Goal: Information Seeking & Learning: Learn about a topic

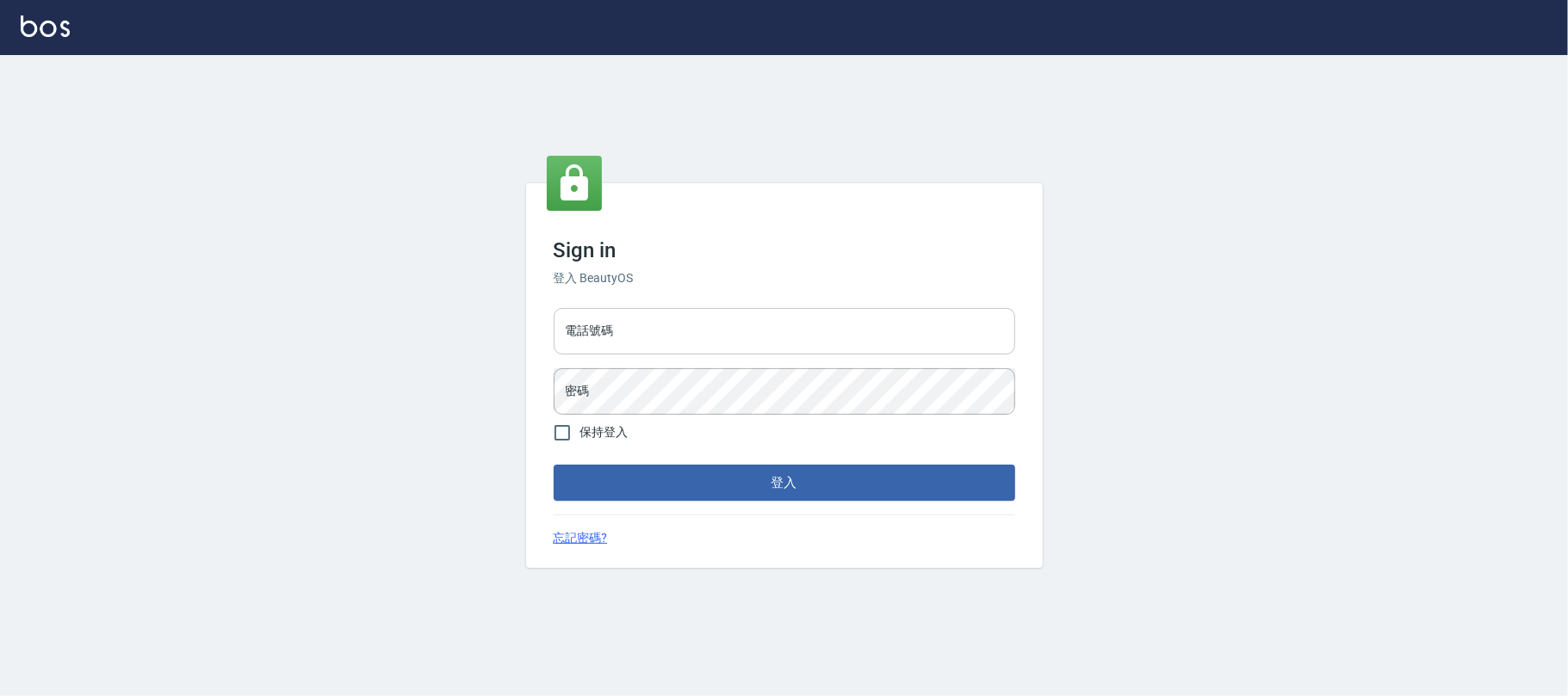
click at [912, 342] on input "電話號碼" at bounding box center [784, 331] width 461 height 47
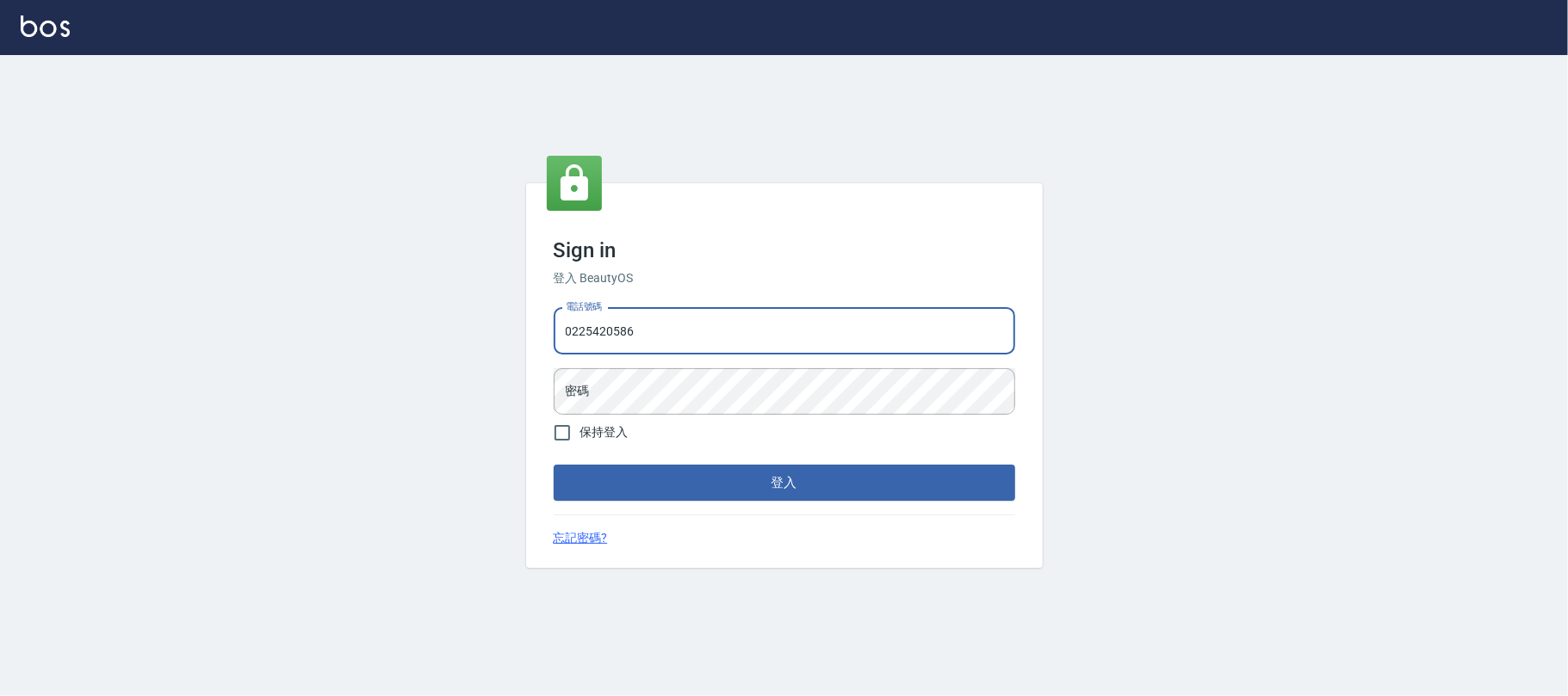
type input "0225420586"
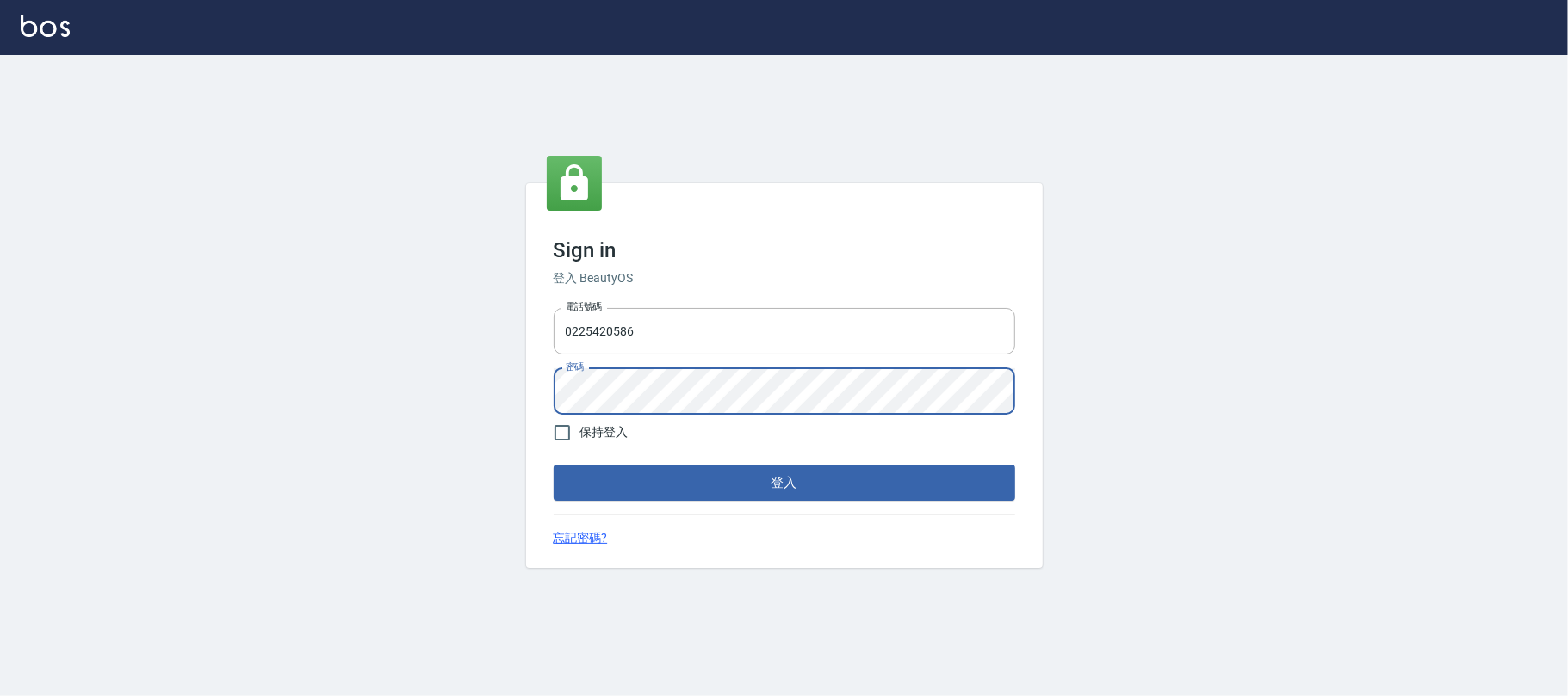
click at [554, 465] on button "登入" at bounding box center [784, 483] width 461 height 36
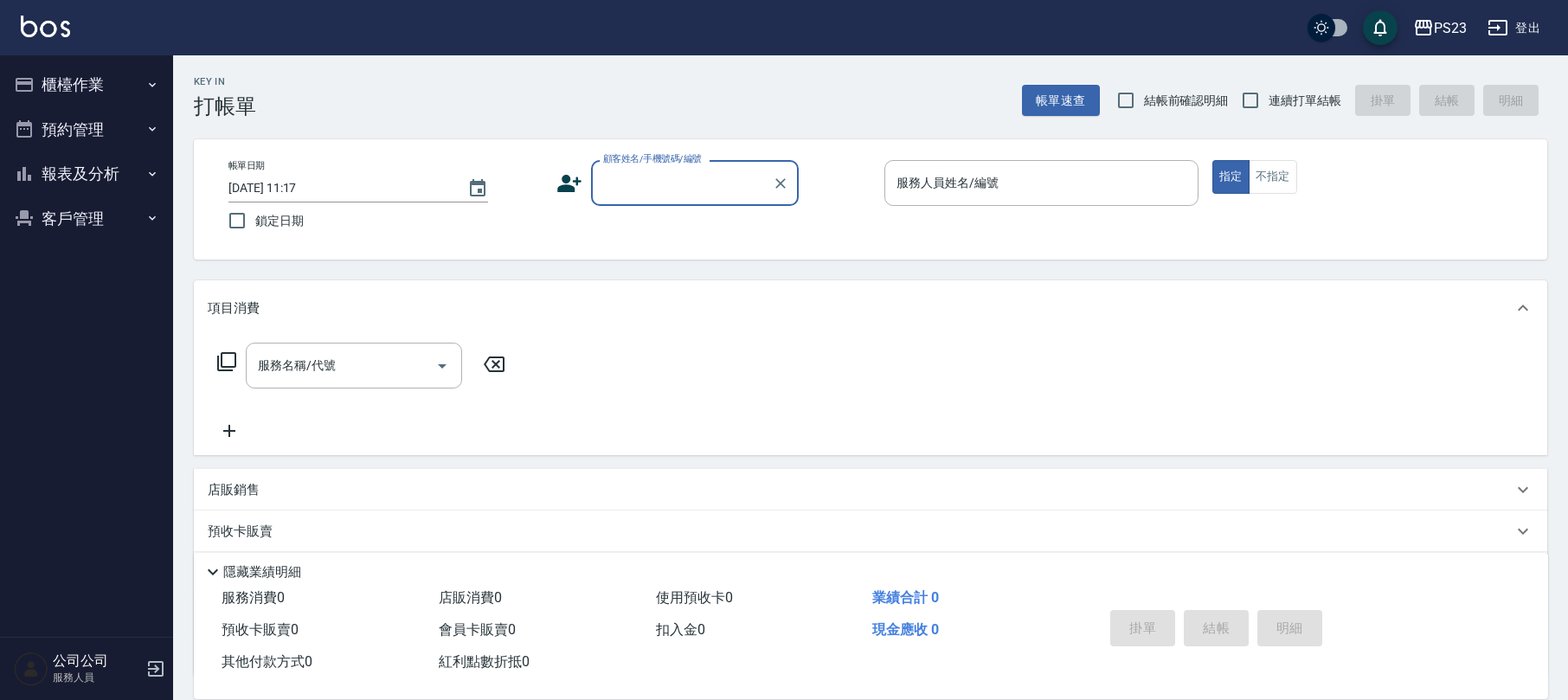
click at [108, 77] on button "櫃檯作業" at bounding box center [86, 84] width 160 height 45
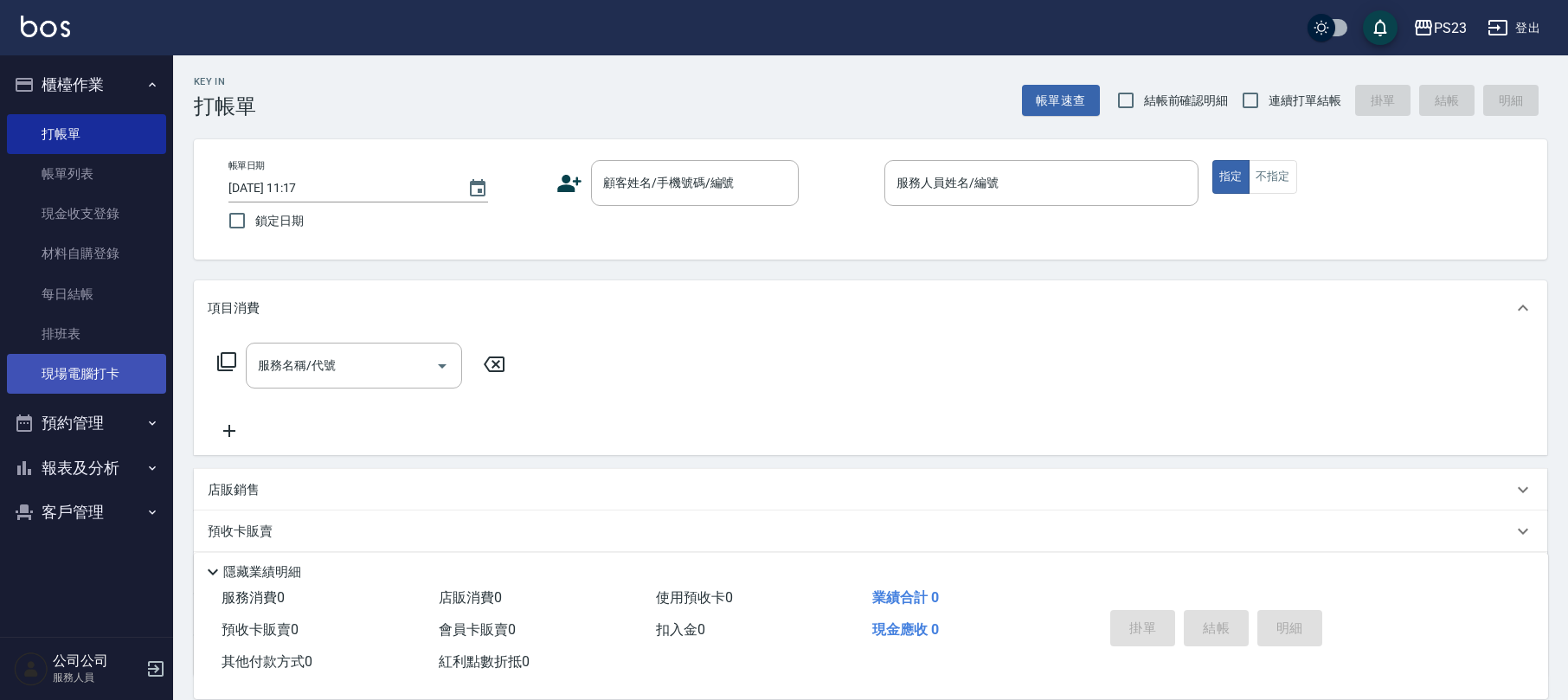
click at [119, 371] on link "現場電腦打卡" at bounding box center [86, 374] width 160 height 40
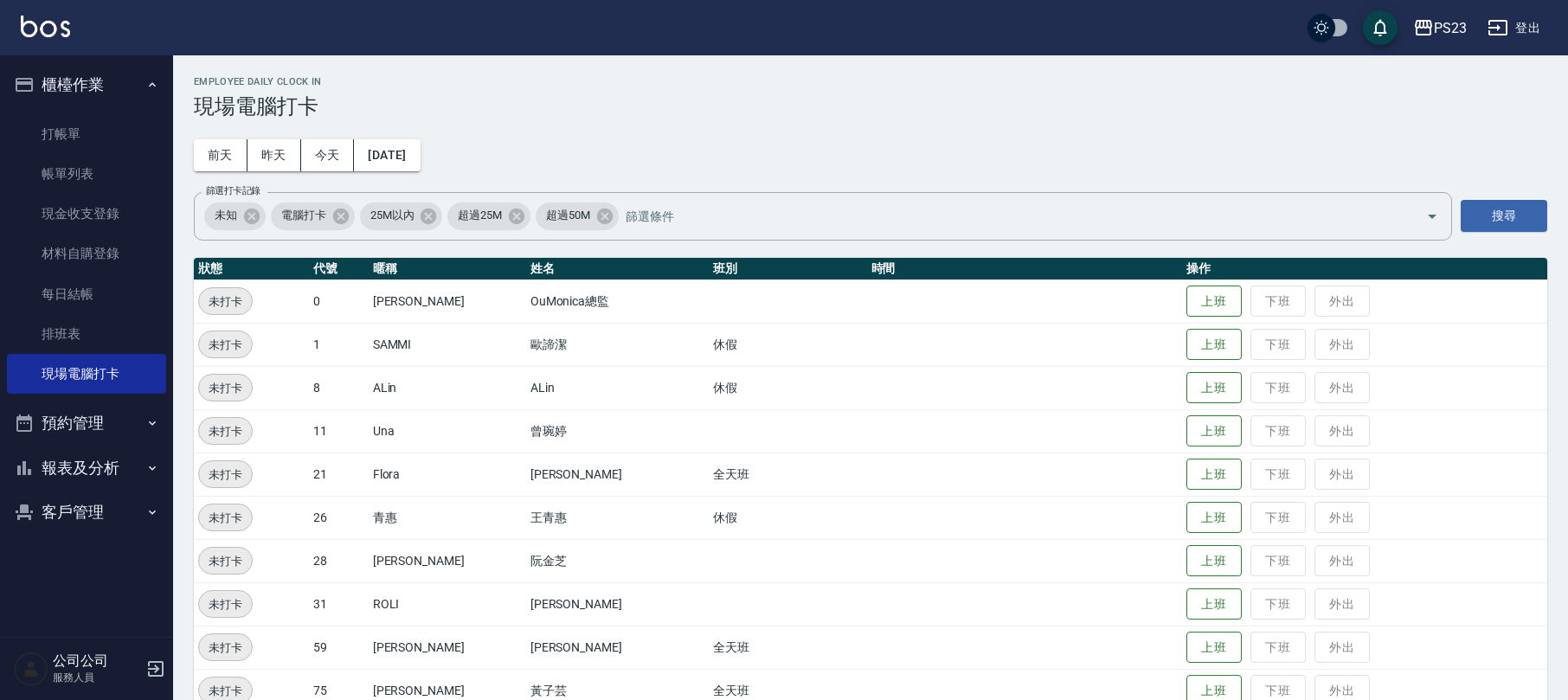
scroll to position [120, 0]
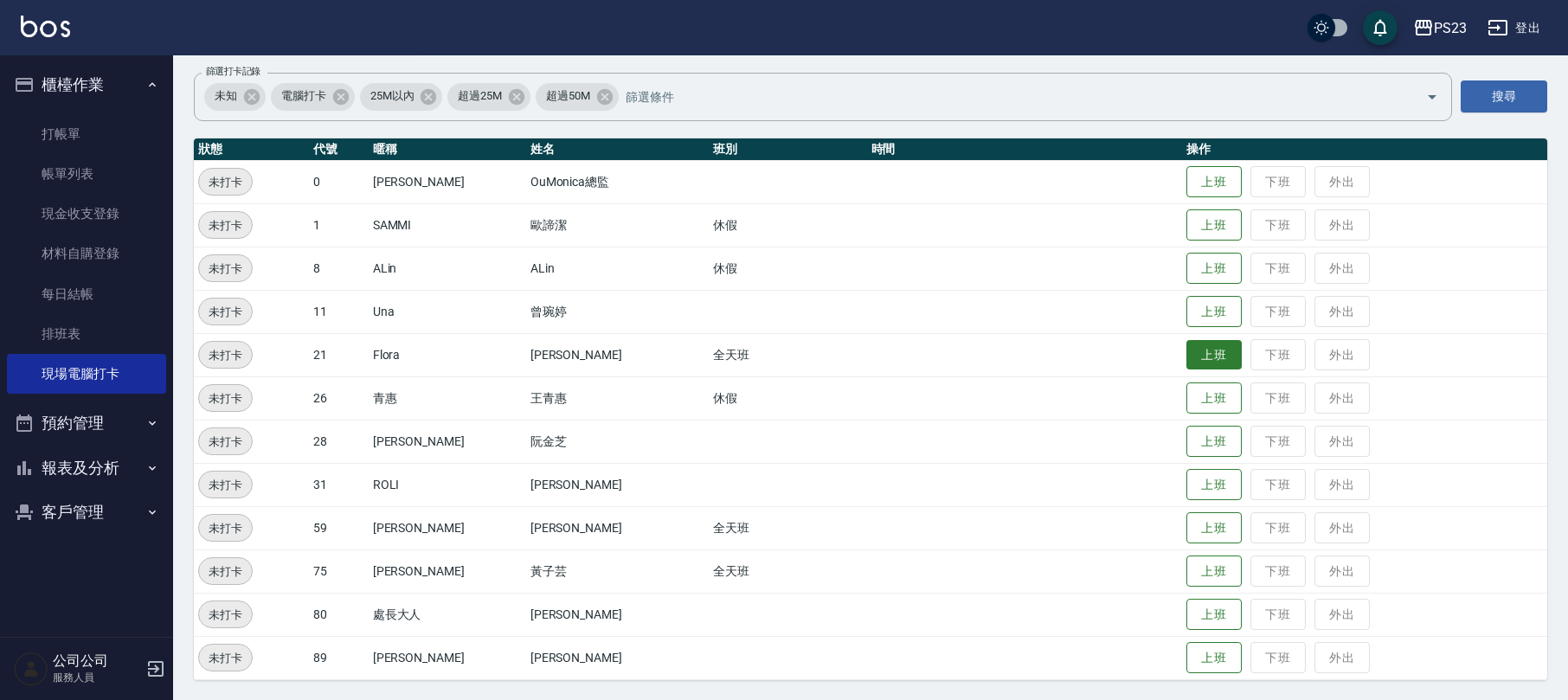
click at [1194, 353] on button "上班" at bounding box center [1214, 356] width 55 height 31
click at [1187, 566] on button "上班" at bounding box center [1214, 572] width 55 height 31
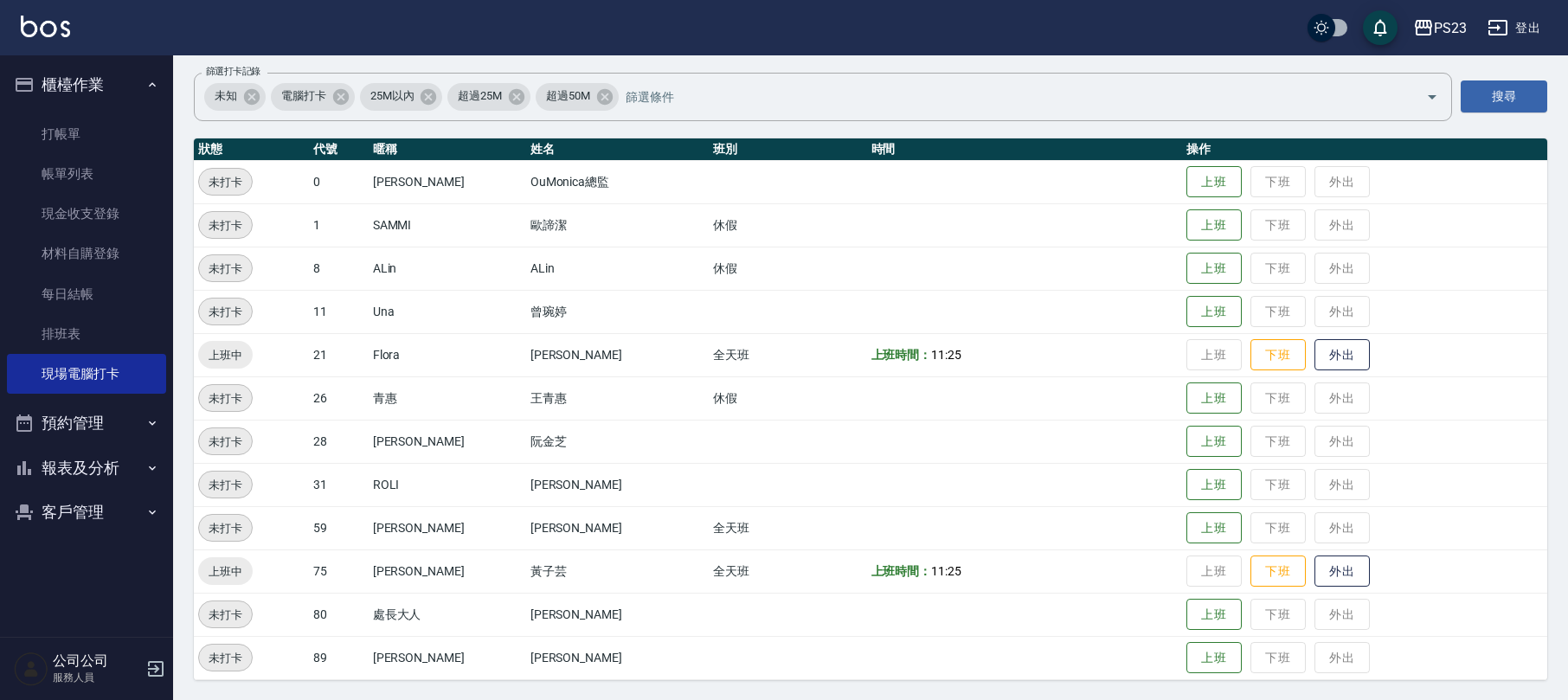
click at [107, 450] on button "報表及分析" at bounding box center [86, 468] width 160 height 45
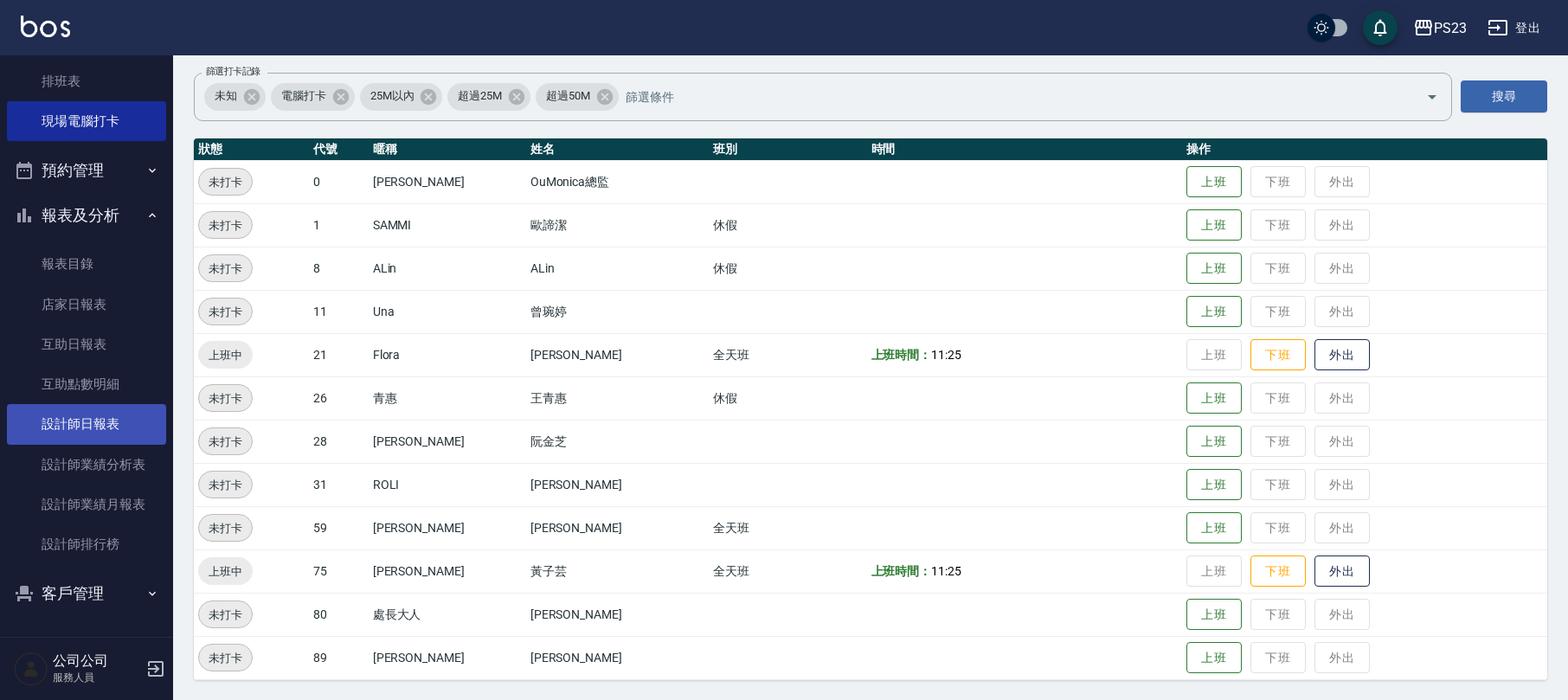
click at [98, 419] on link "設計師日報表" at bounding box center [86, 425] width 160 height 40
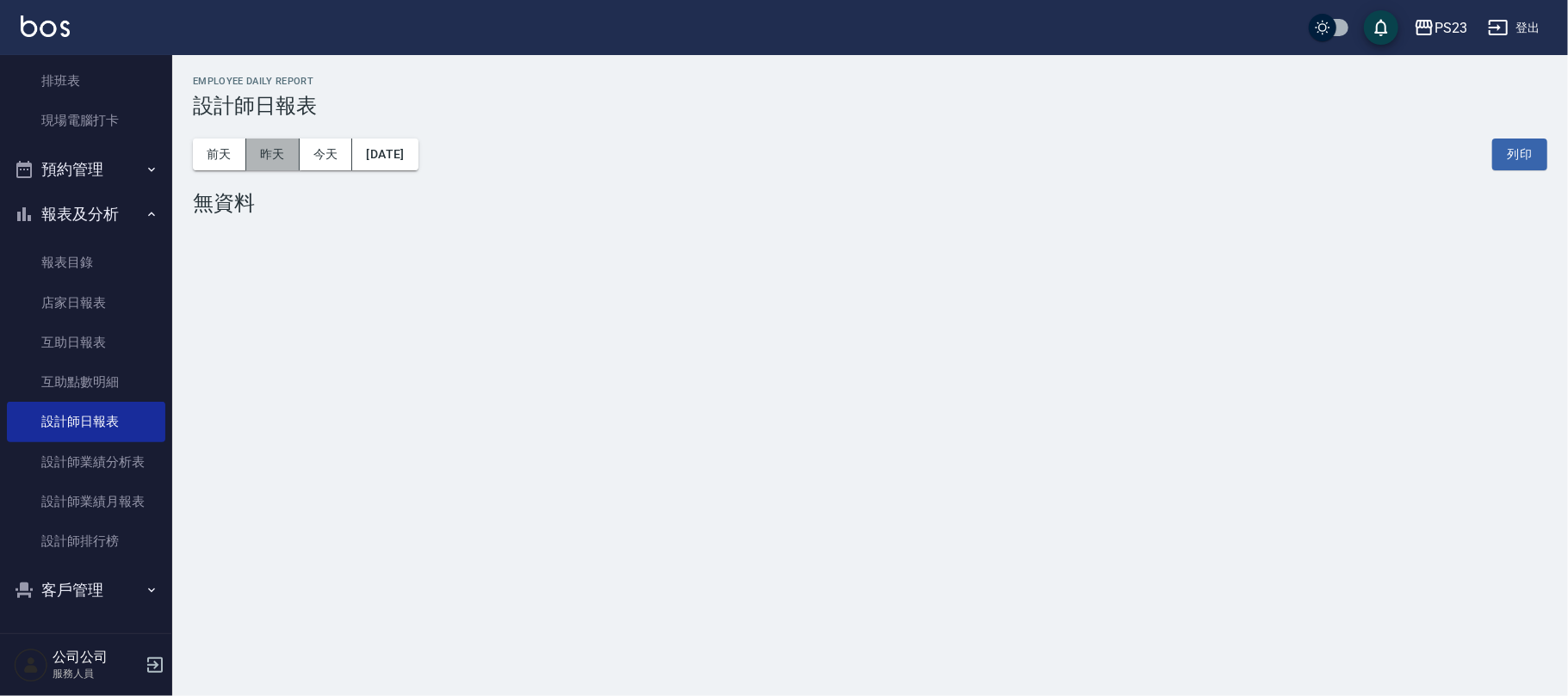
click at [286, 155] on button "昨天" at bounding box center [273, 154] width 53 height 31
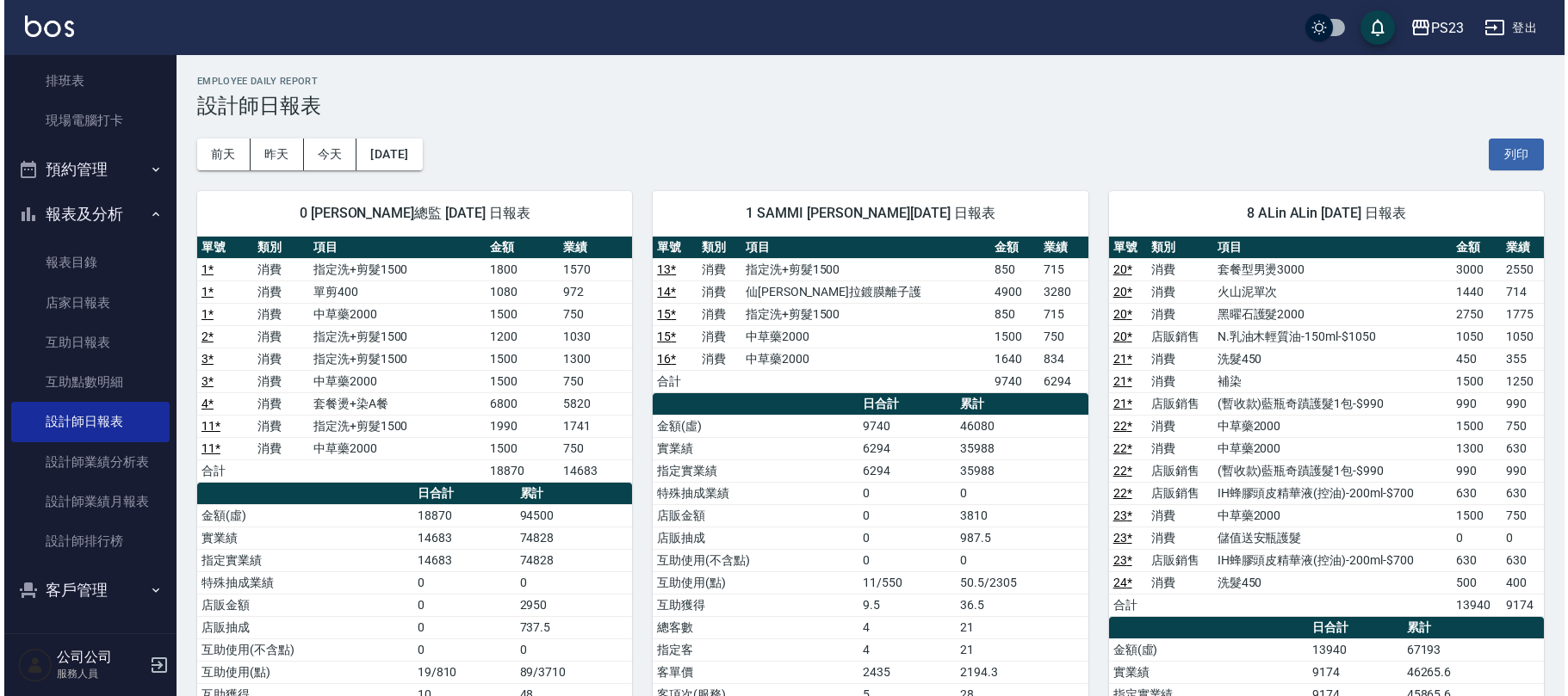
scroll to position [22, 0]
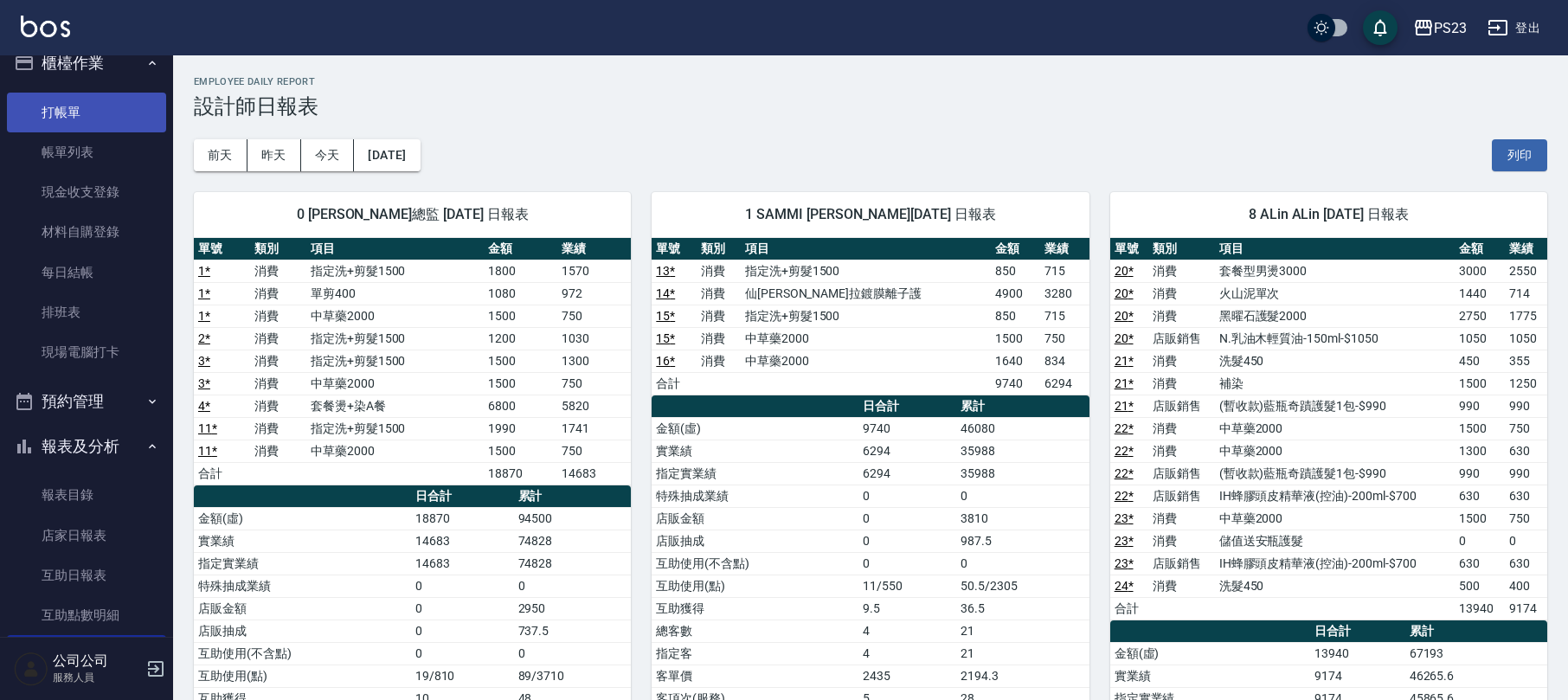
click at [90, 116] on link "打帳單" at bounding box center [86, 113] width 160 height 40
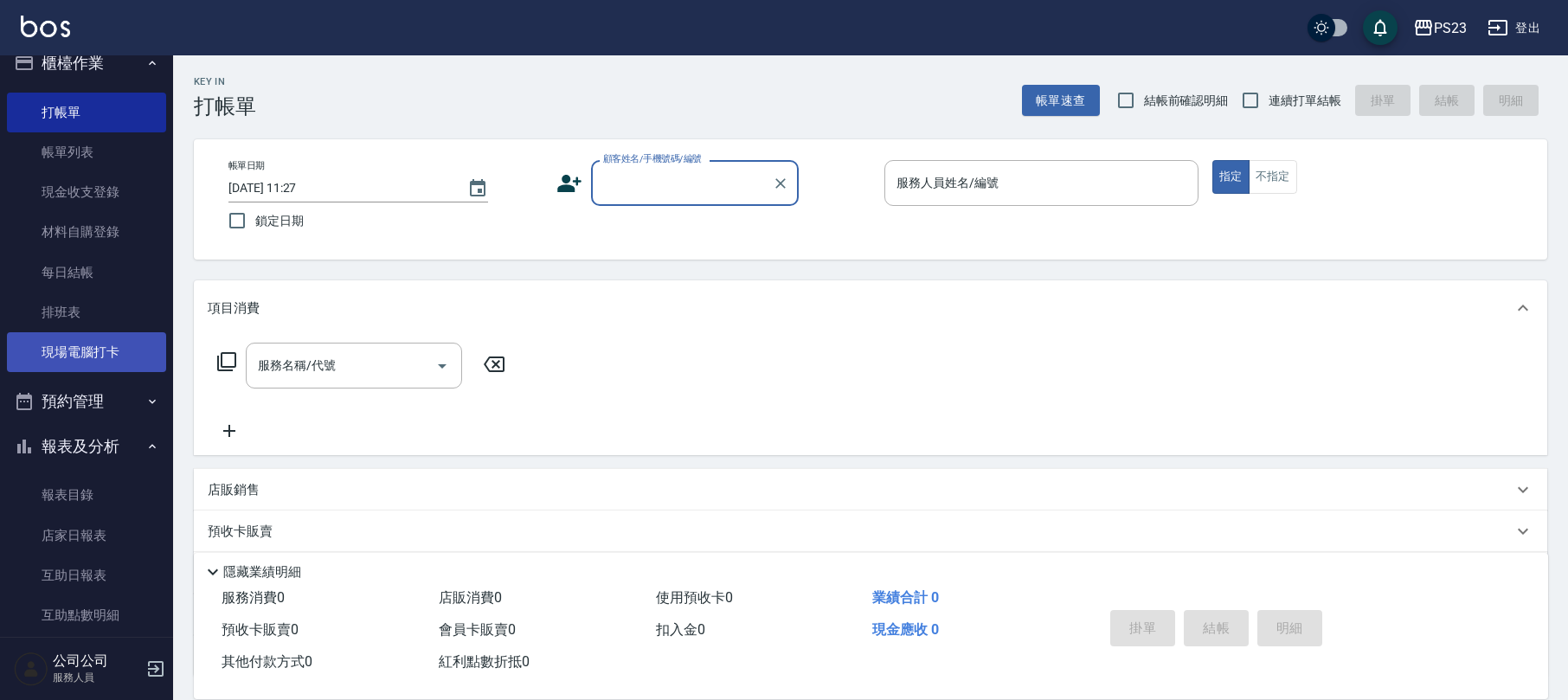
click at [76, 339] on link "現場電腦打卡" at bounding box center [86, 353] width 160 height 40
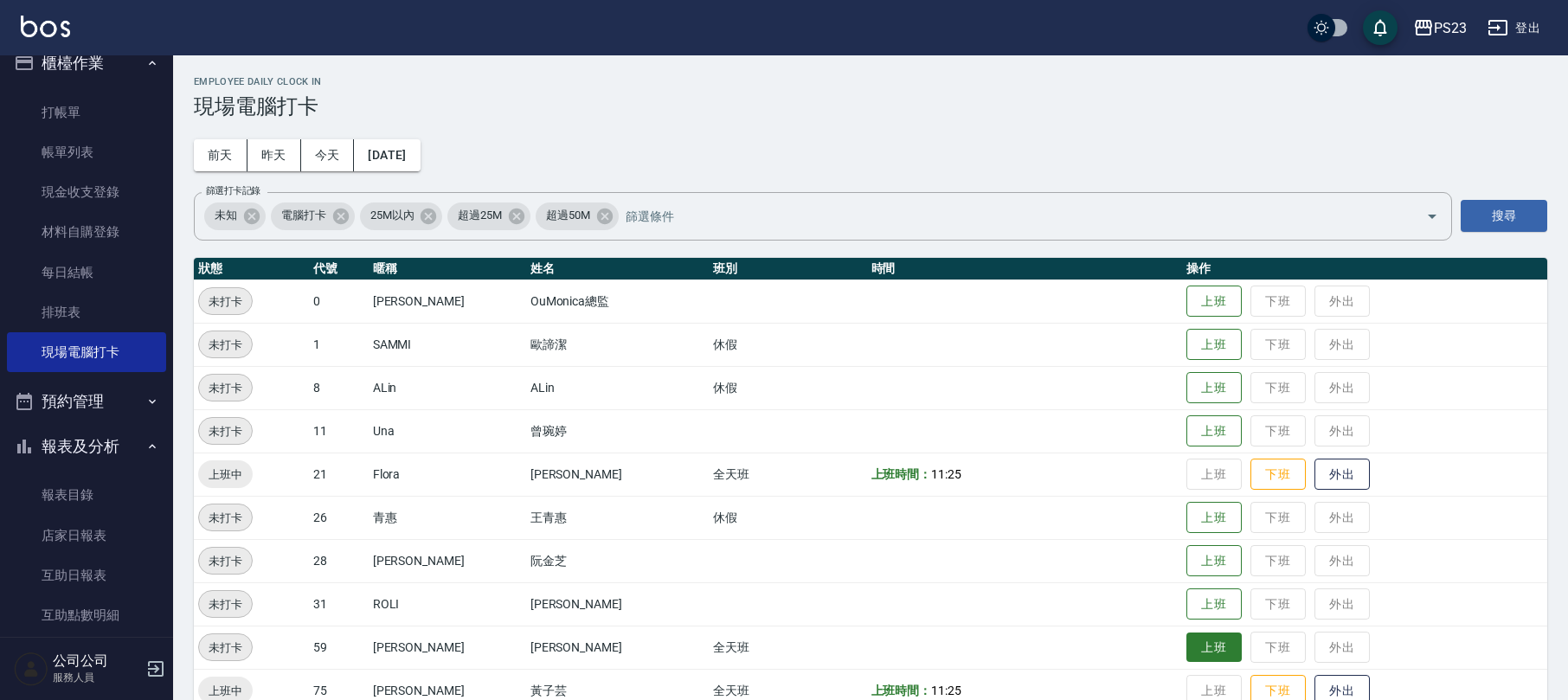
click at [1205, 649] on button "上班" at bounding box center [1214, 648] width 55 height 31
click at [1513, 19] on button "登出" at bounding box center [1514, 28] width 67 height 32
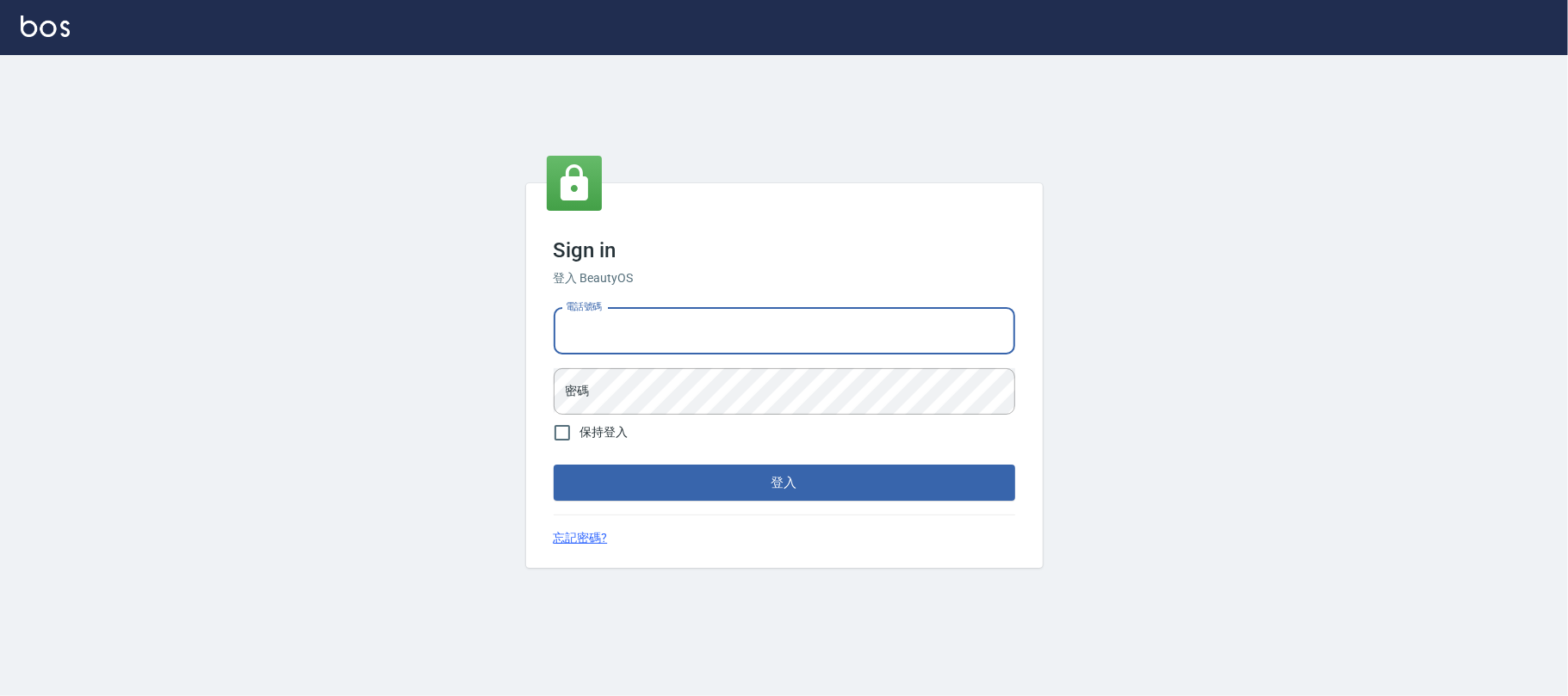
click at [672, 338] on input "電話號碼" at bounding box center [784, 331] width 461 height 47
type input "0955218111"
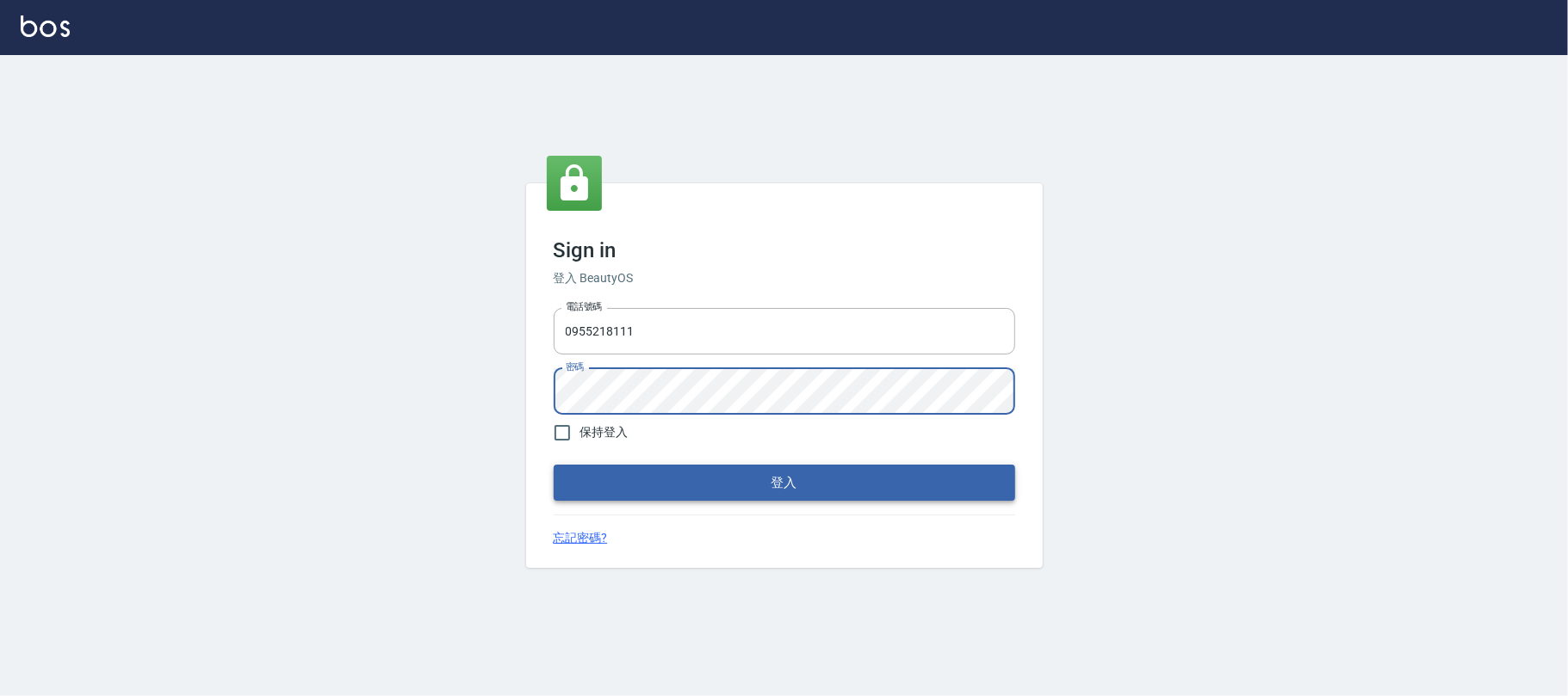
click at [746, 485] on button "登入" at bounding box center [784, 483] width 461 height 36
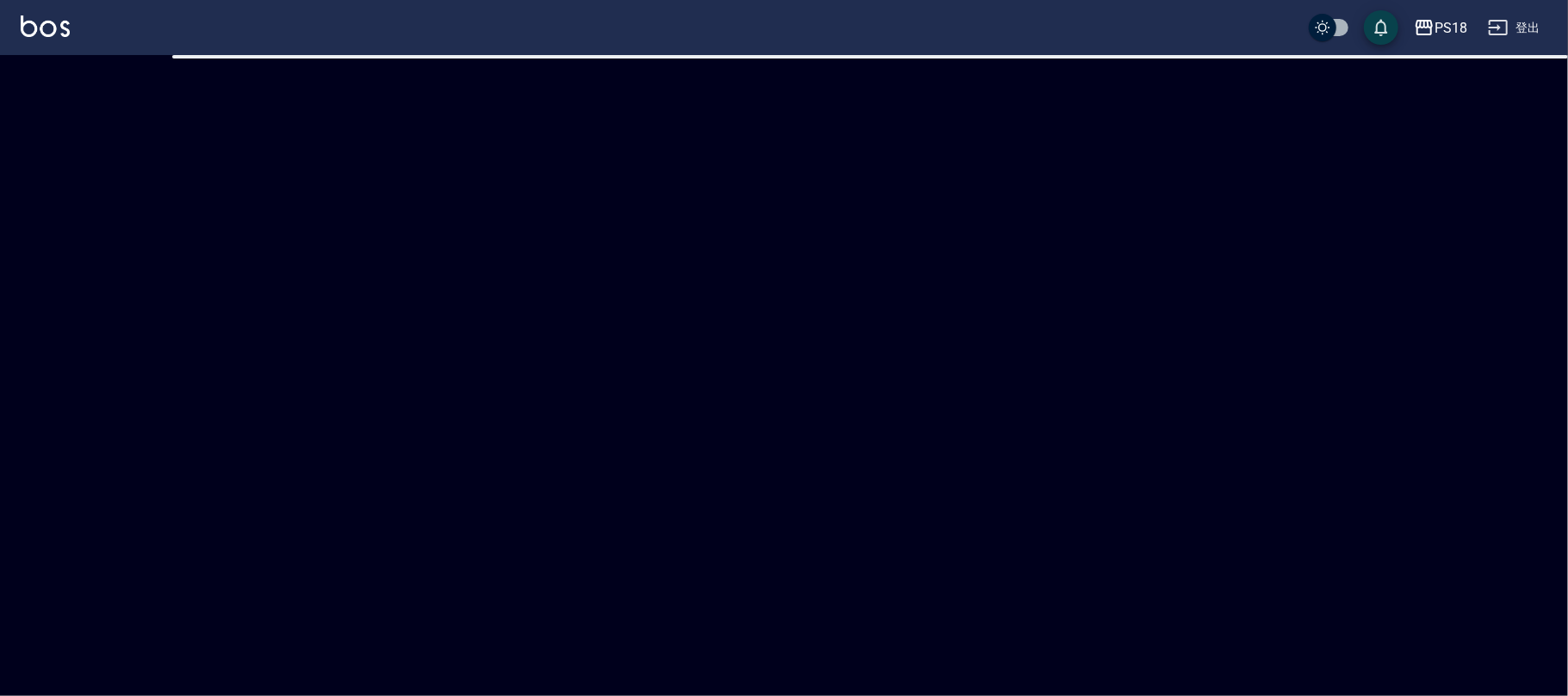
checkbox input "true"
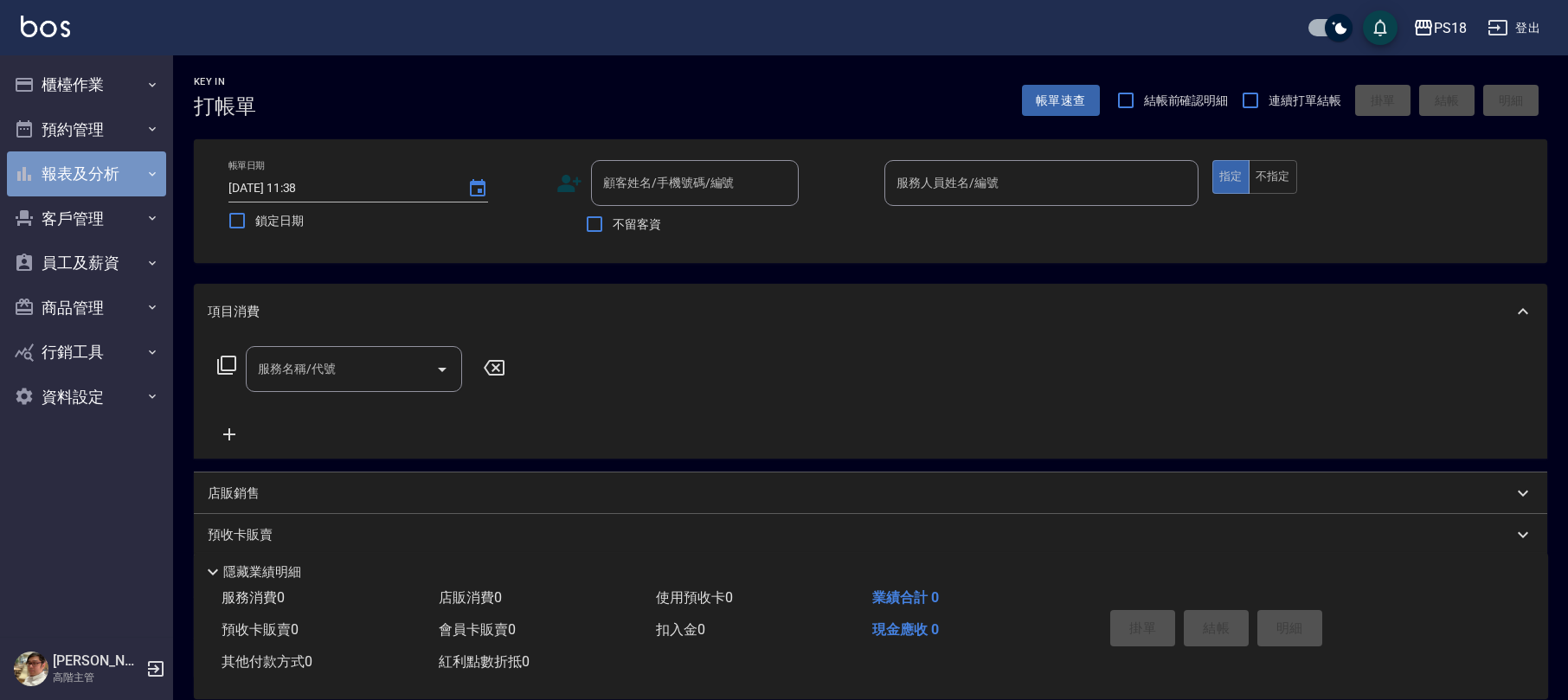
click at [109, 173] on button "報表及分析" at bounding box center [86, 173] width 160 height 45
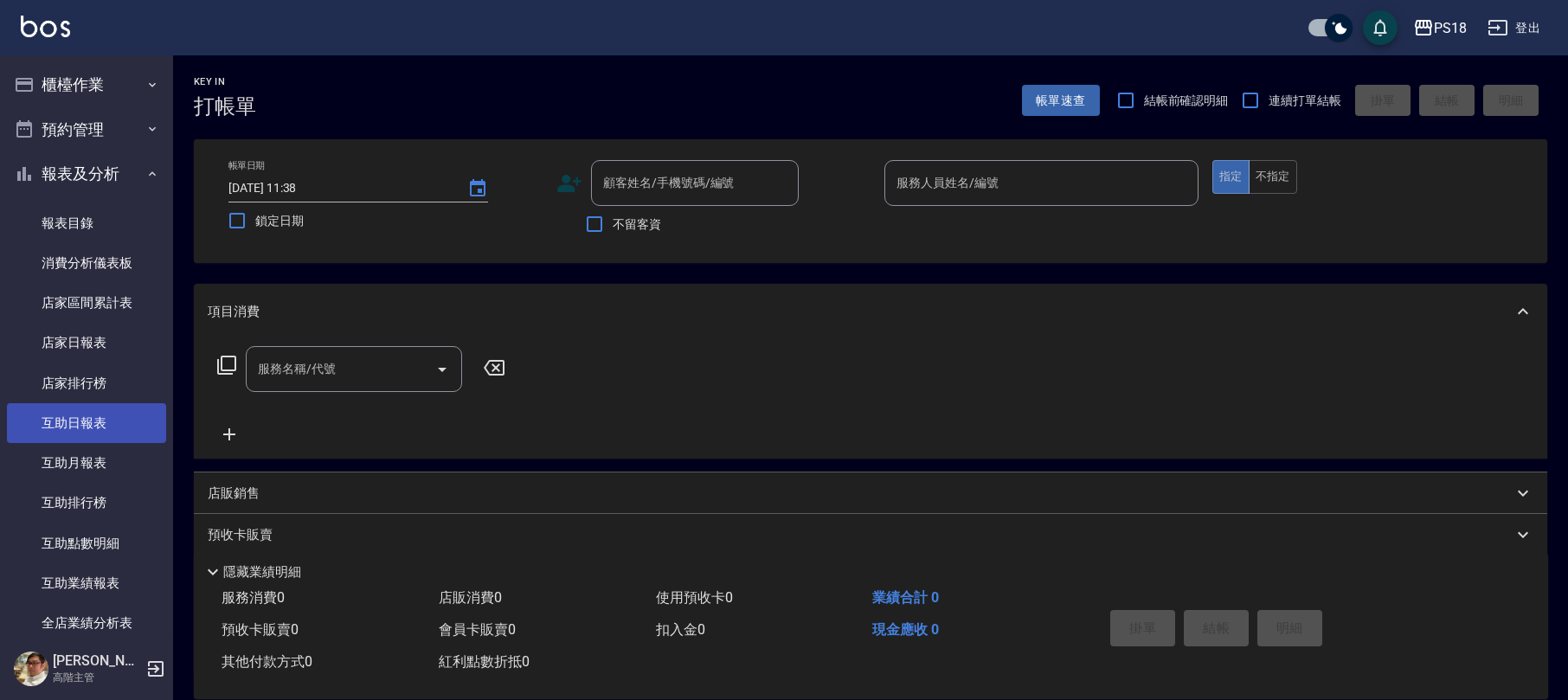
scroll to position [461, 0]
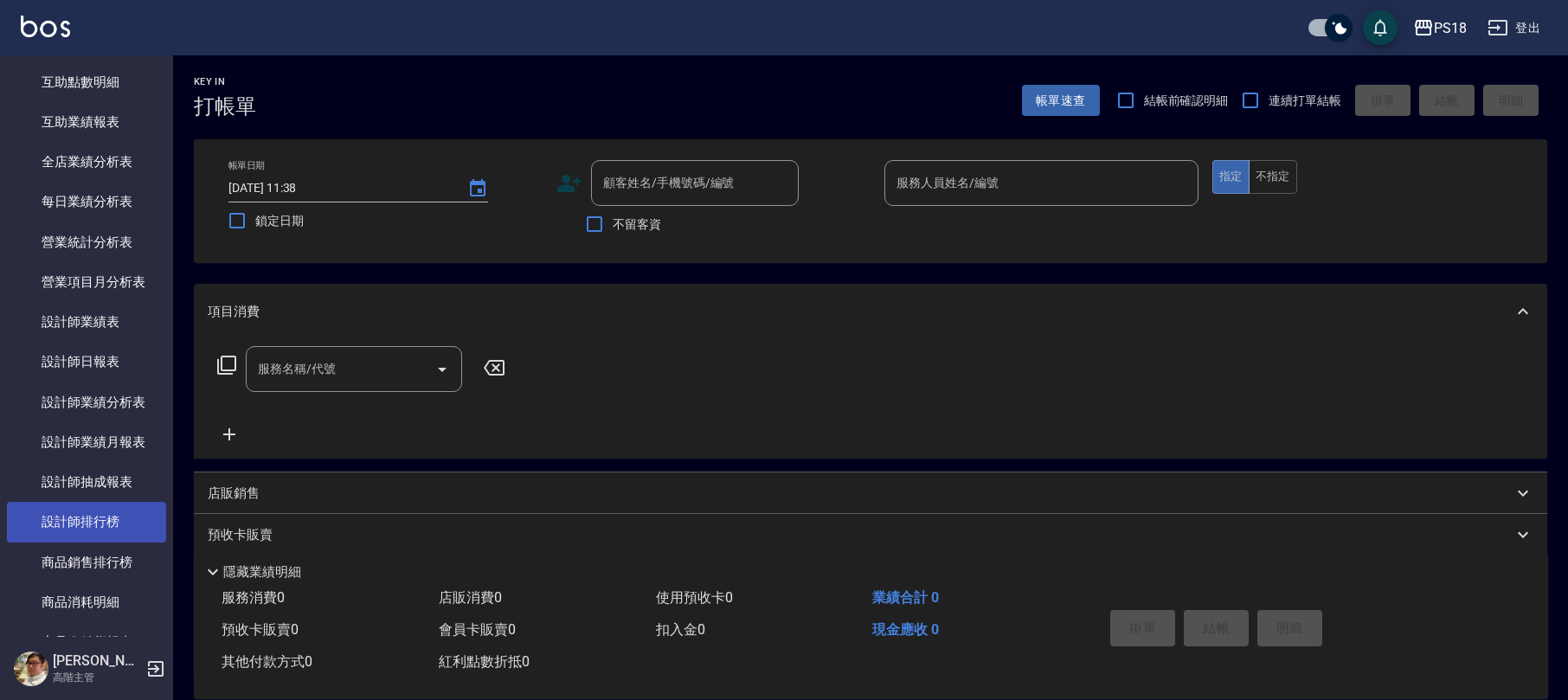
click at [120, 519] on link "設計師排行榜" at bounding box center [86, 522] width 160 height 40
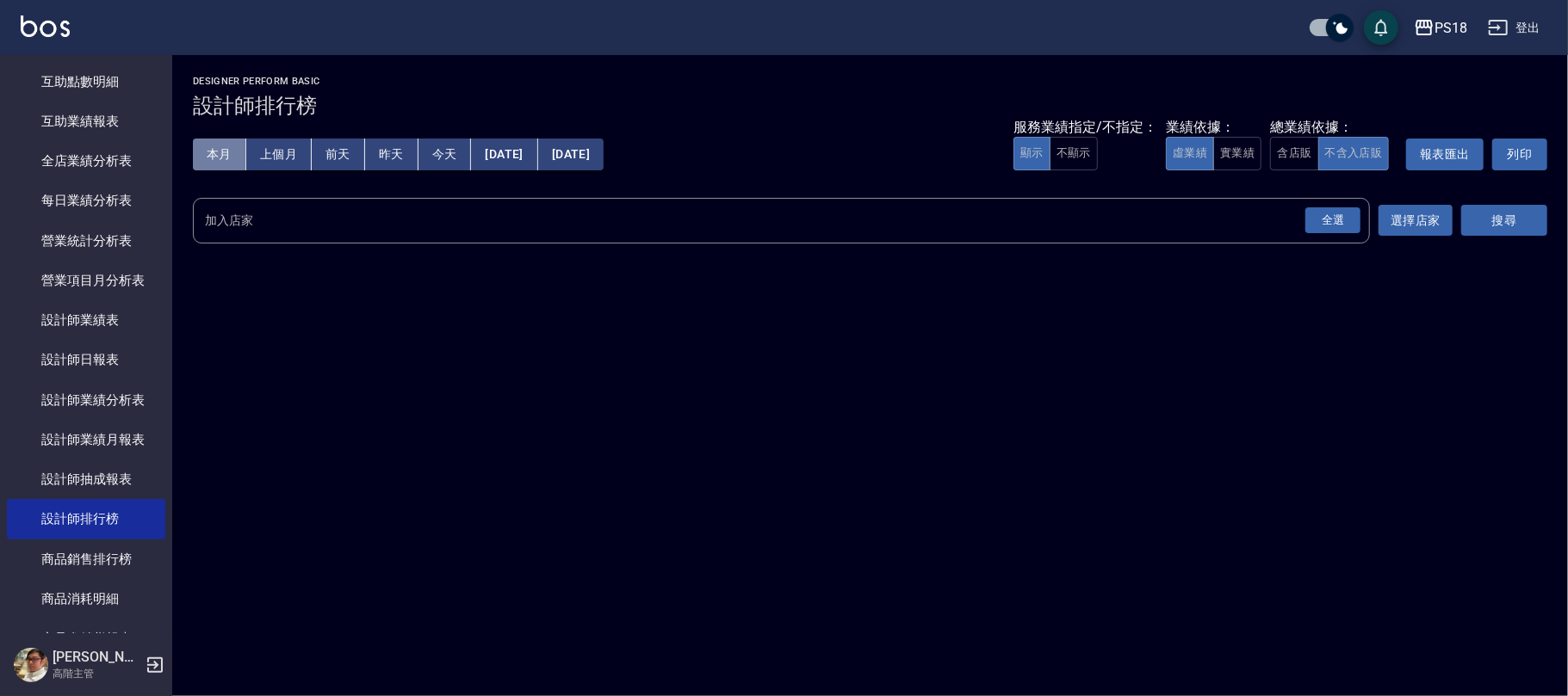
click at [219, 146] on button "本月" at bounding box center [220, 154] width 53 height 31
click at [1331, 221] on div "全選" at bounding box center [1333, 221] width 55 height 27
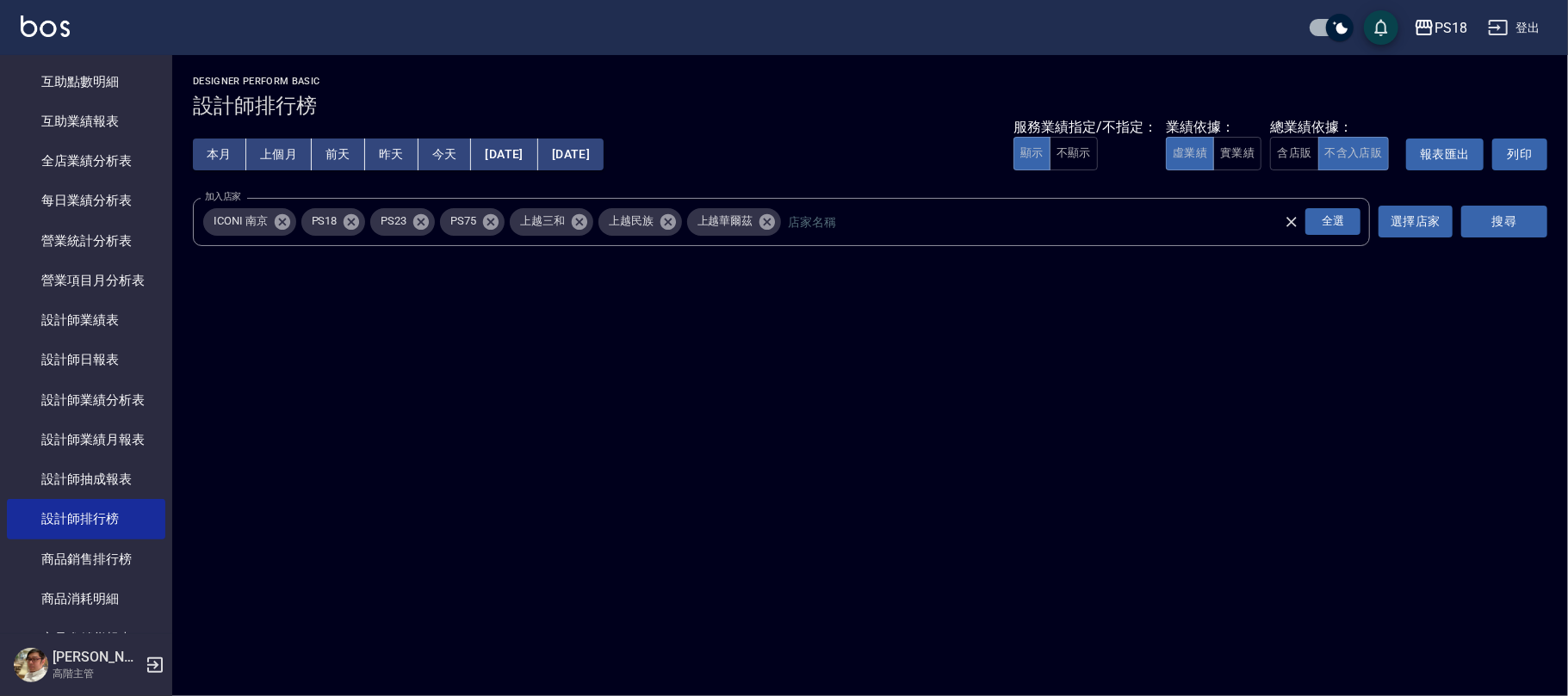
drag, startPoint x: 1524, startPoint y: 218, endPoint x: 1197, endPoint y: 393, distance: 370.9
click at [1225, 383] on div "PS18 [DATE] - [DATE] 設計師排行榜 列印時間： [DATE][PHONE_NUMBER]:40 Designer Perform Basi…" at bounding box center [784, 348] width 1568 height 696
click at [1276, 143] on button "含店販" at bounding box center [1294, 153] width 49 height 33
click at [1506, 207] on button "搜尋" at bounding box center [1504, 221] width 86 height 31
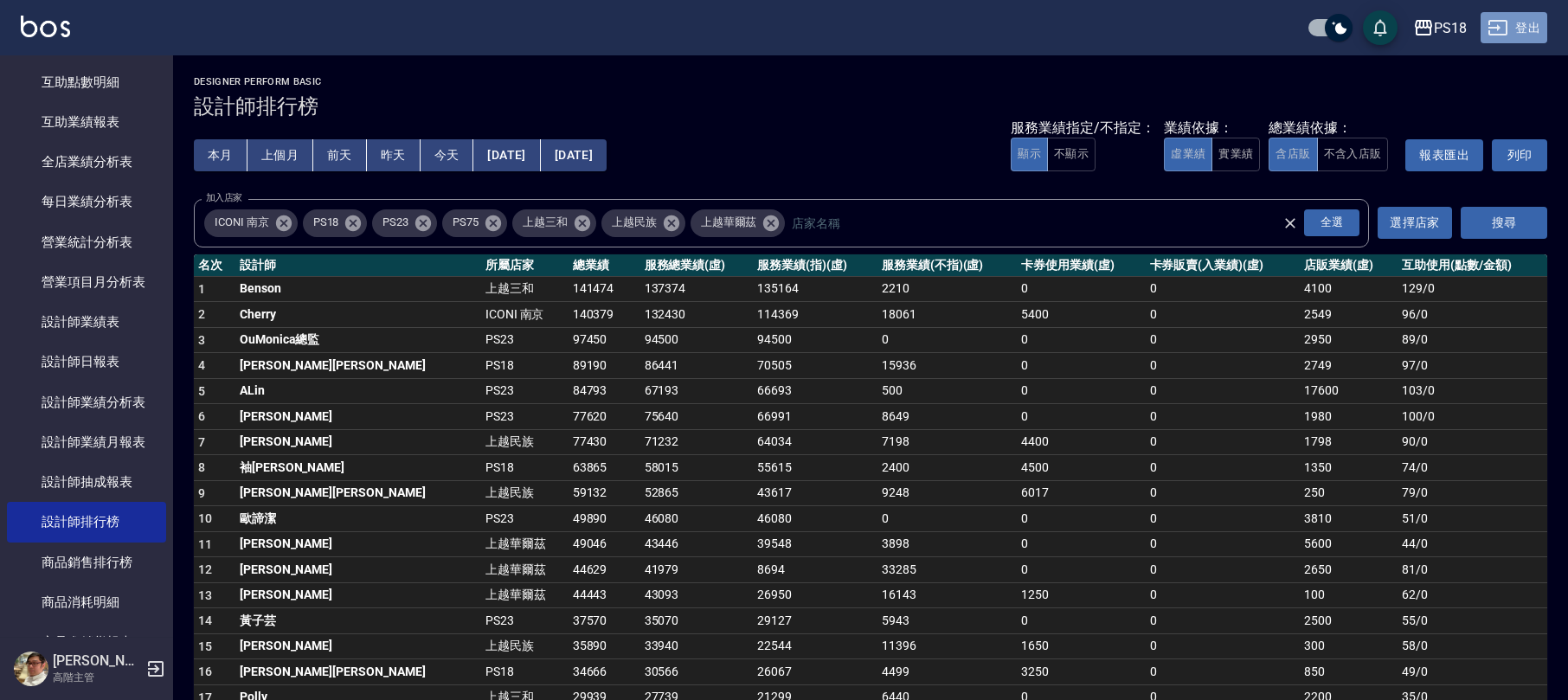
click at [1521, 21] on button "登出" at bounding box center [1514, 28] width 67 height 32
